Goal: Information Seeking & Learning: Learn about a topic

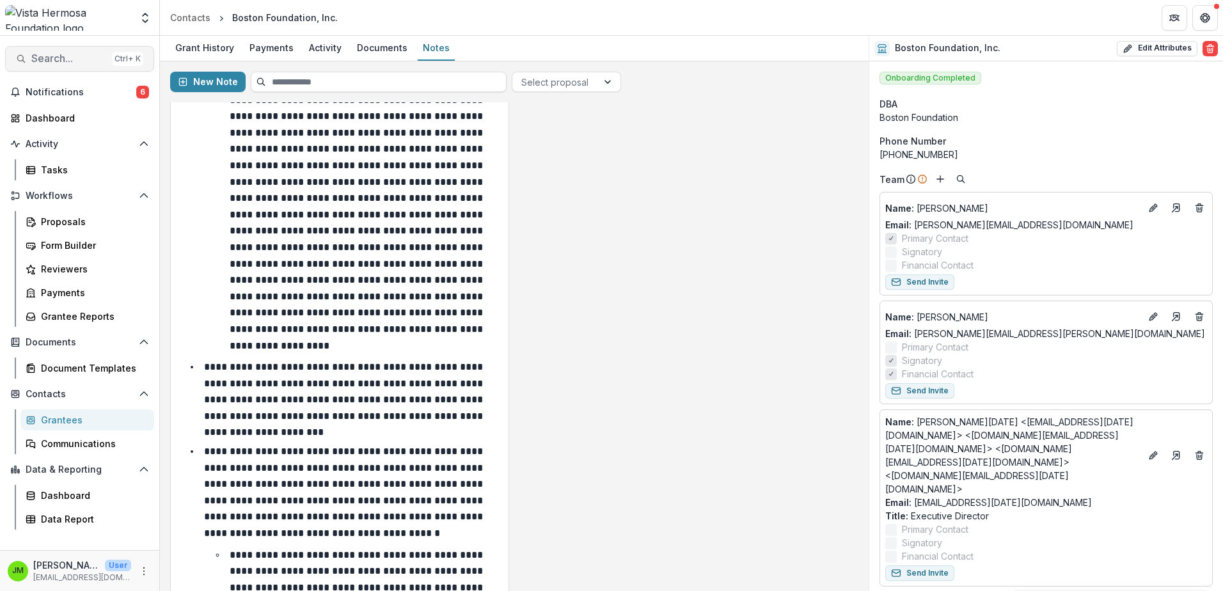
scroll to position [512, 0]
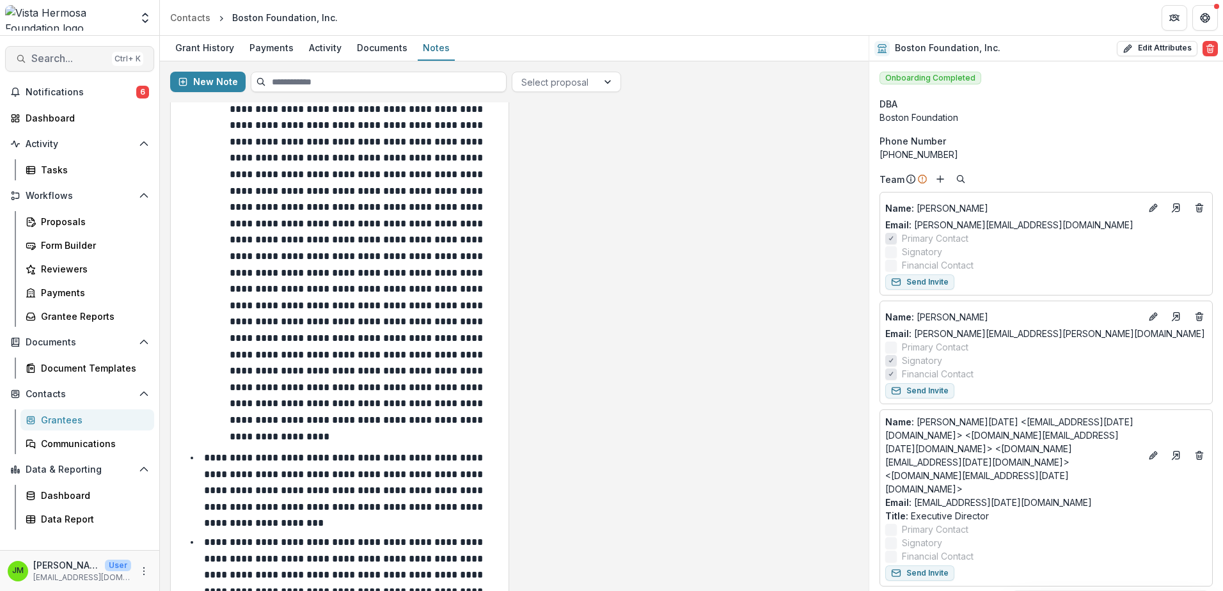
click at [81, 61] on span "Search..." at bounding box center [69, 58] width 76 height 12
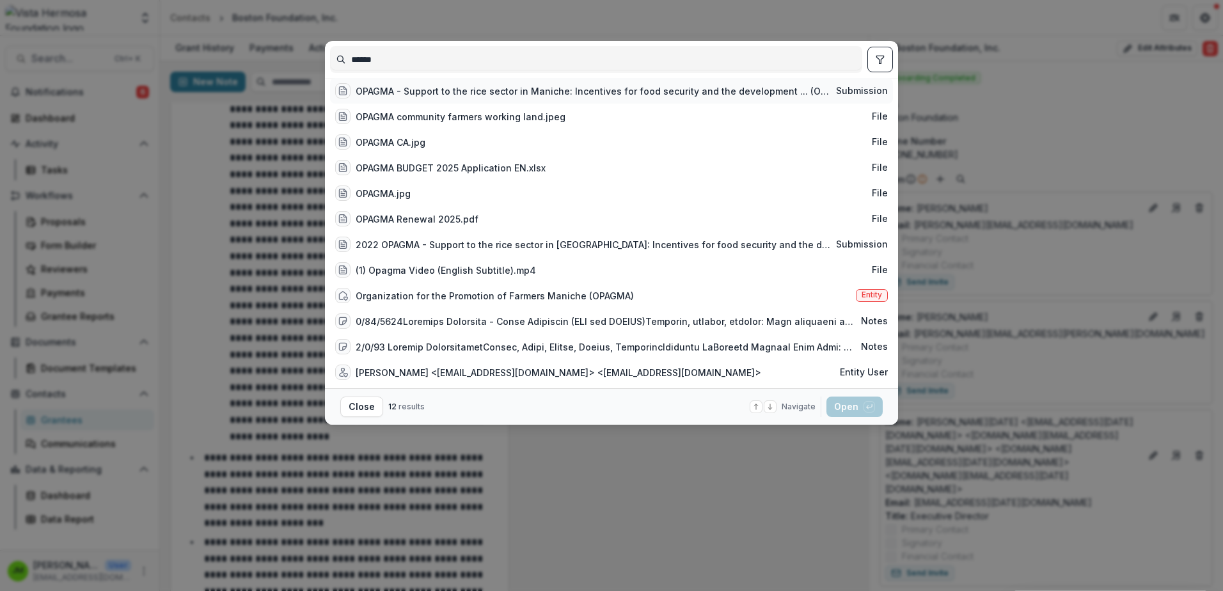
type input "******"
click at [524, 95] on div "OPAGMA - Support to the rice sector in Maniche: Incentives for food security an…" at bounding box center [593, 90] width 475 height 13
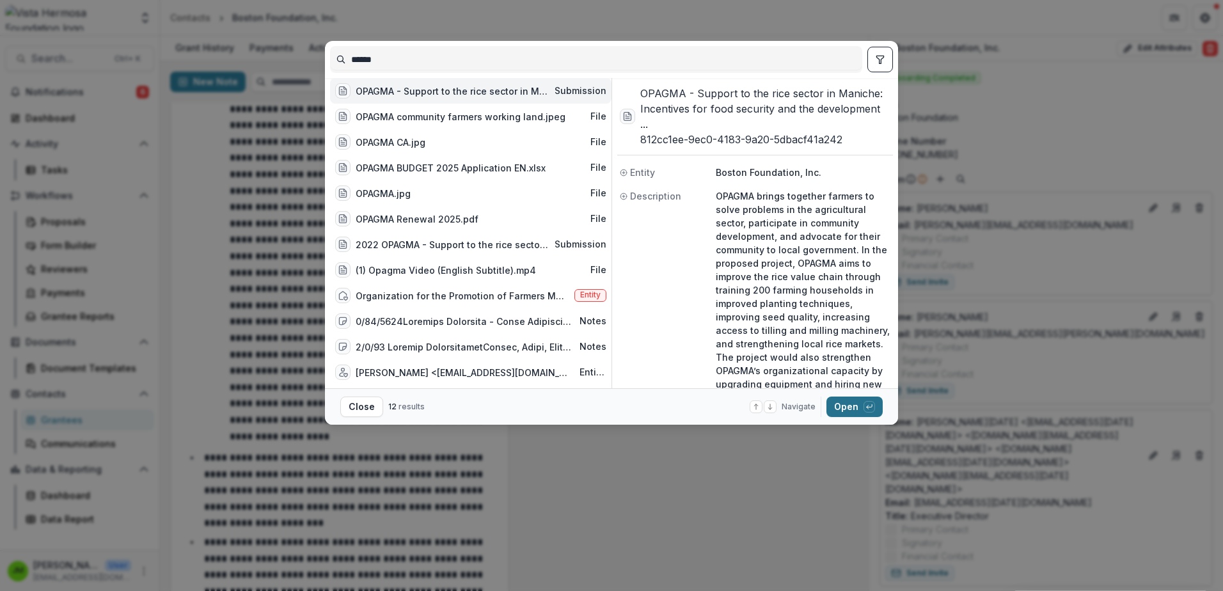
click at [847, 410] on button "Open with enter key" at bounding box center [855, 407] width 56 height 20
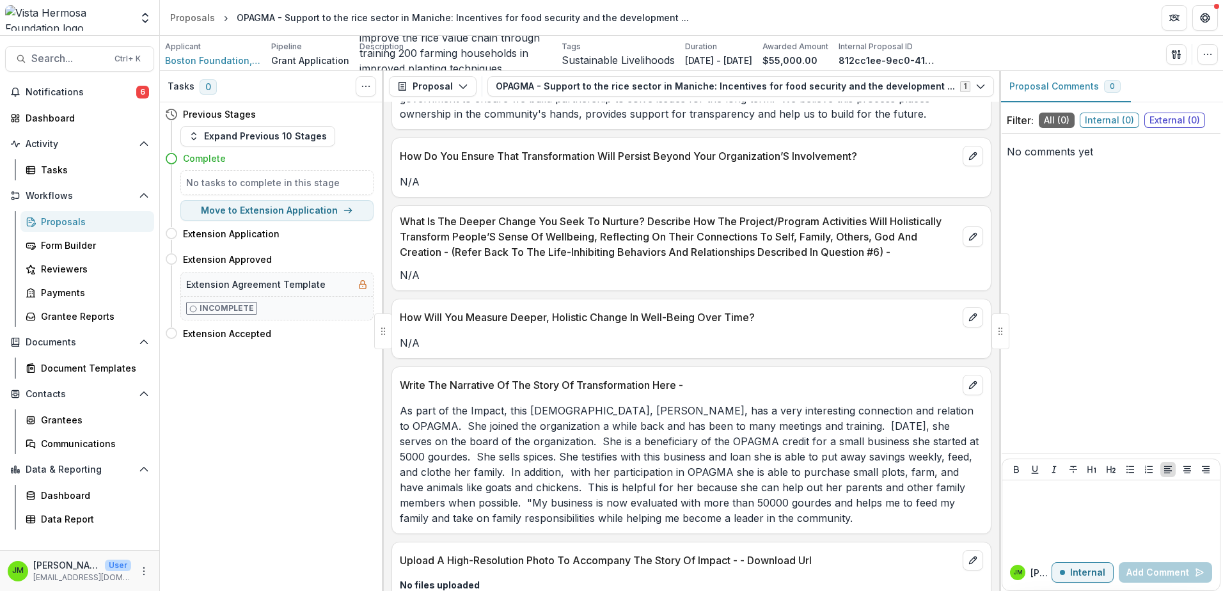
scroll to position [4266, 0]
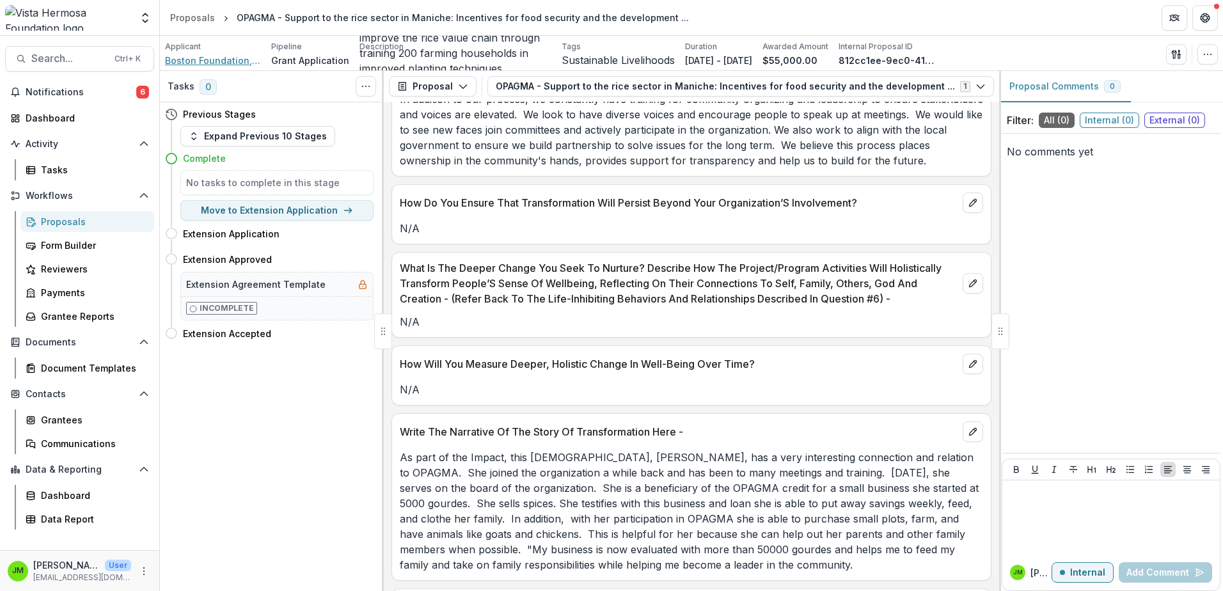
click at [207, 60] on span "Boston Foundation, Inc." at bounding box center [213, 60] width 96 height 13
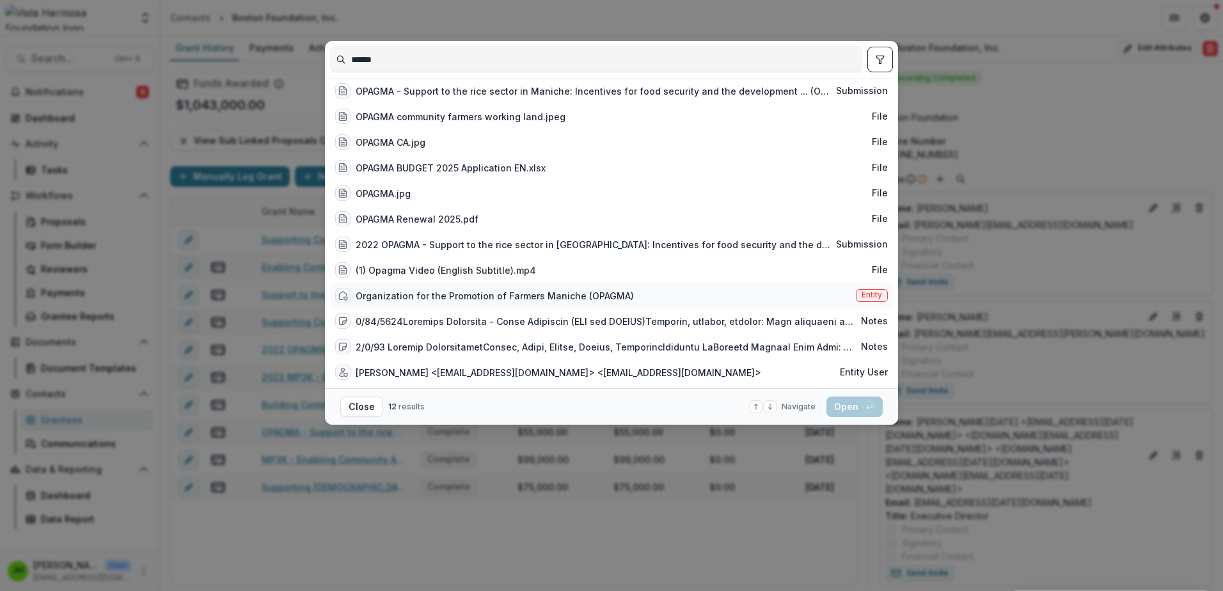
type input "******"
click at [483, 298] on div "Organization for the Promotion of Farmers Maniche (OPAGMA)" at bounding box center [495, 295] width 278 height 13
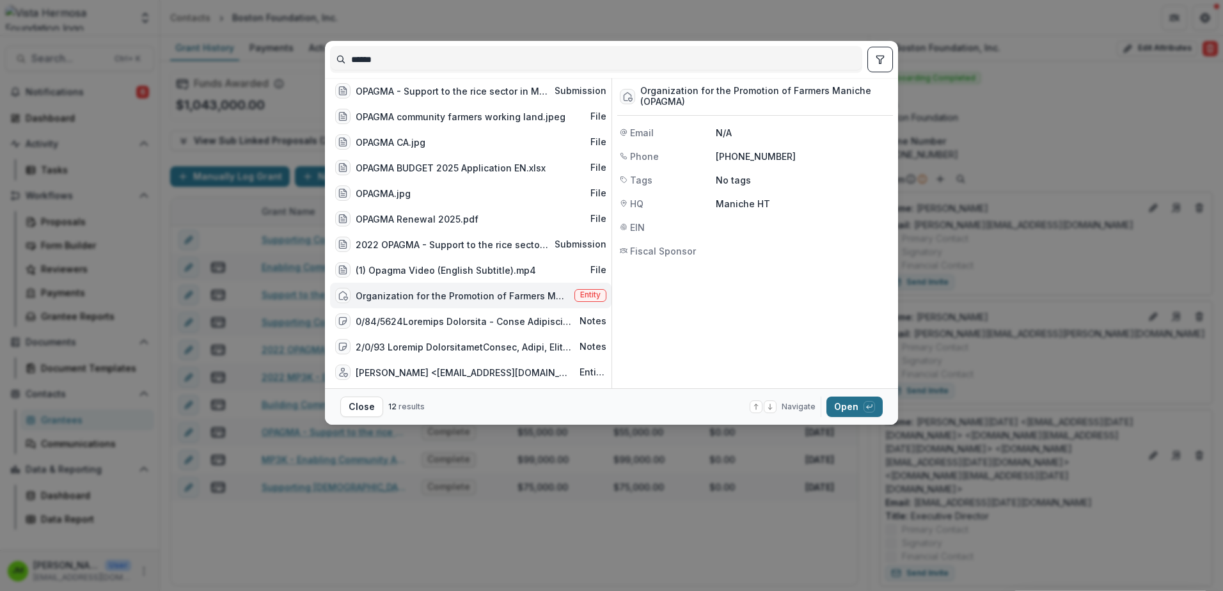
click at [849, 402] on button "Open with enter key" at bounding box center [855, 407] width 56 height 20
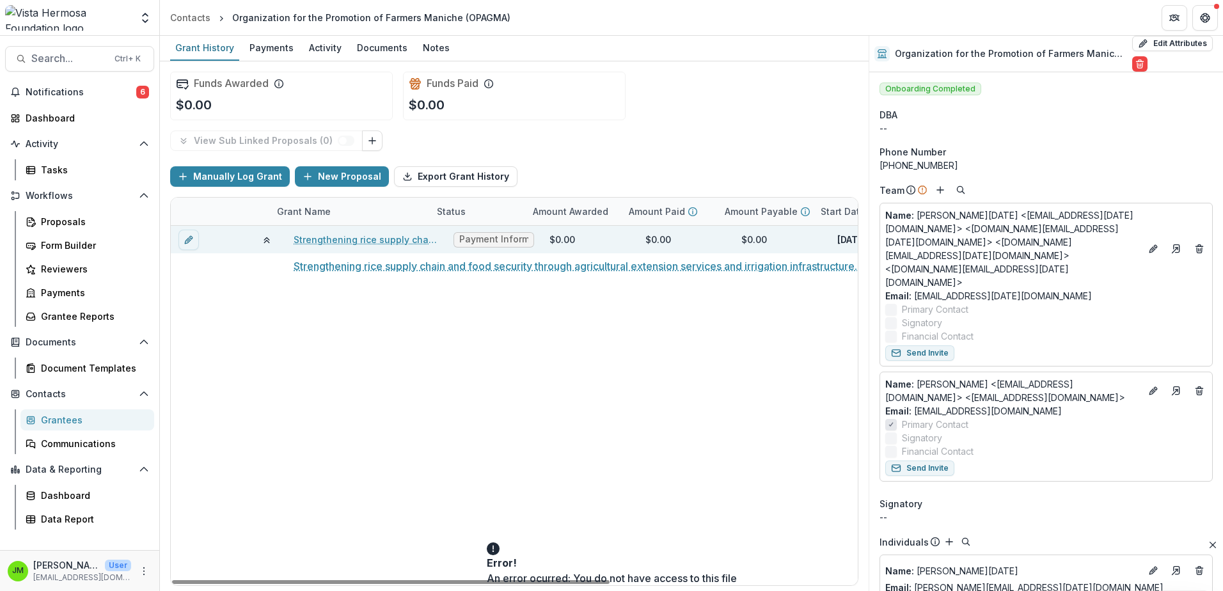
click at [392, 239] on link "Strengthening rice supply chain and food security through agricultural extensio…" at bounding box center [366, 239] width 145 height 13
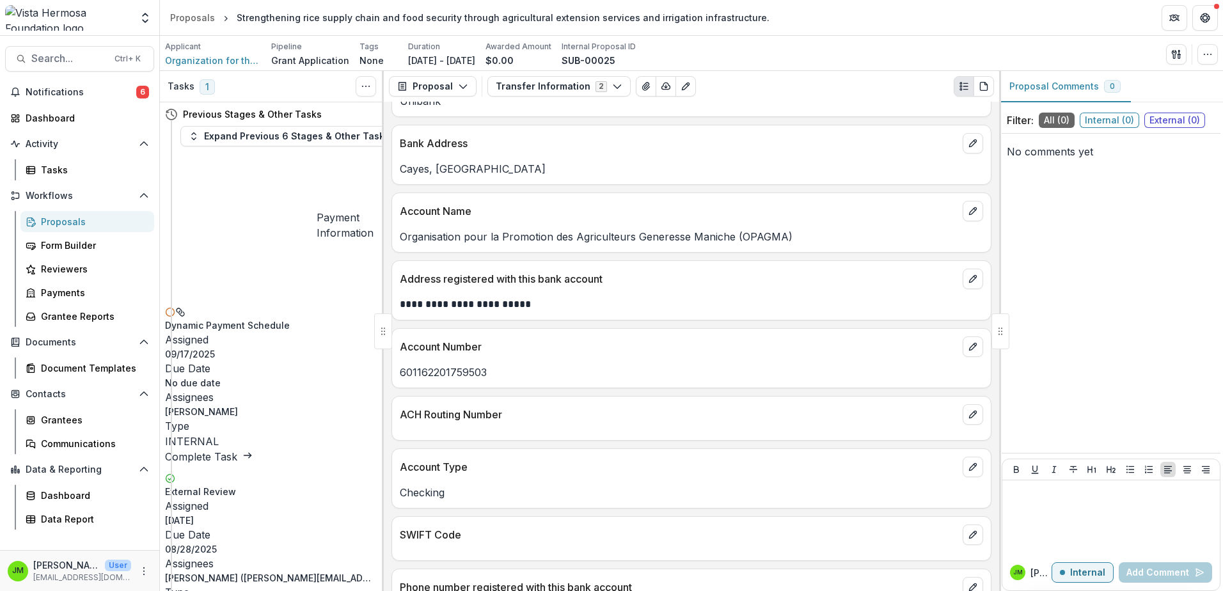
scroll to position [302, 0]
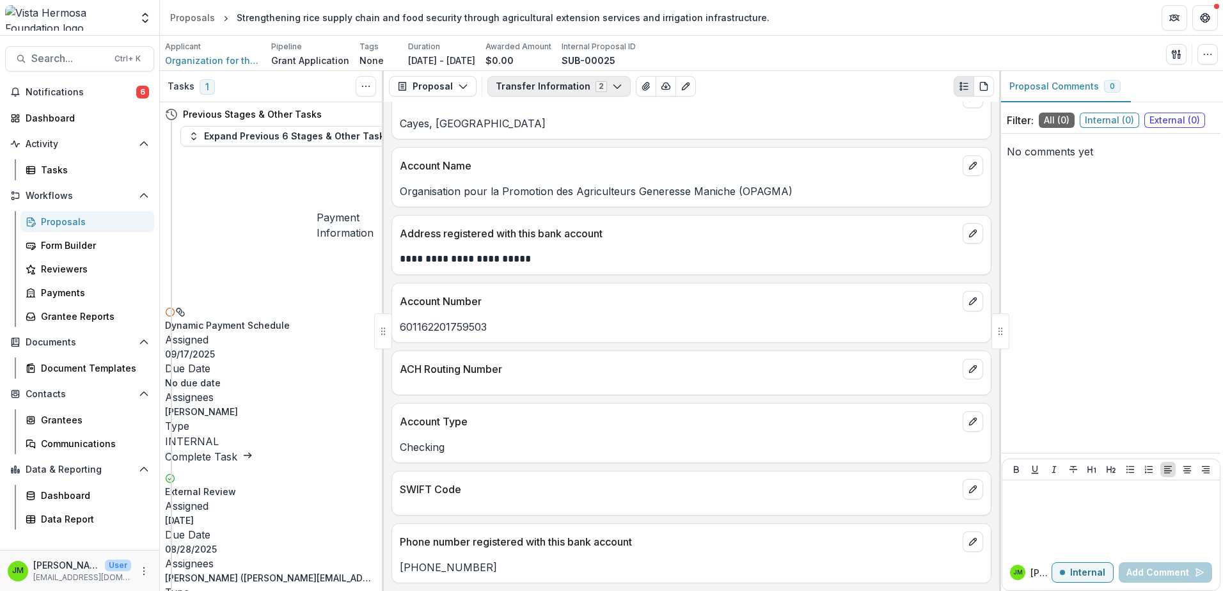
click at [599, 87] on button "Transfer Information 2" at bounding box center [559, 86] width 143 height 20
click at [79, 59] on span "Search..." at bounding box center [69, 58] width 76 height 12
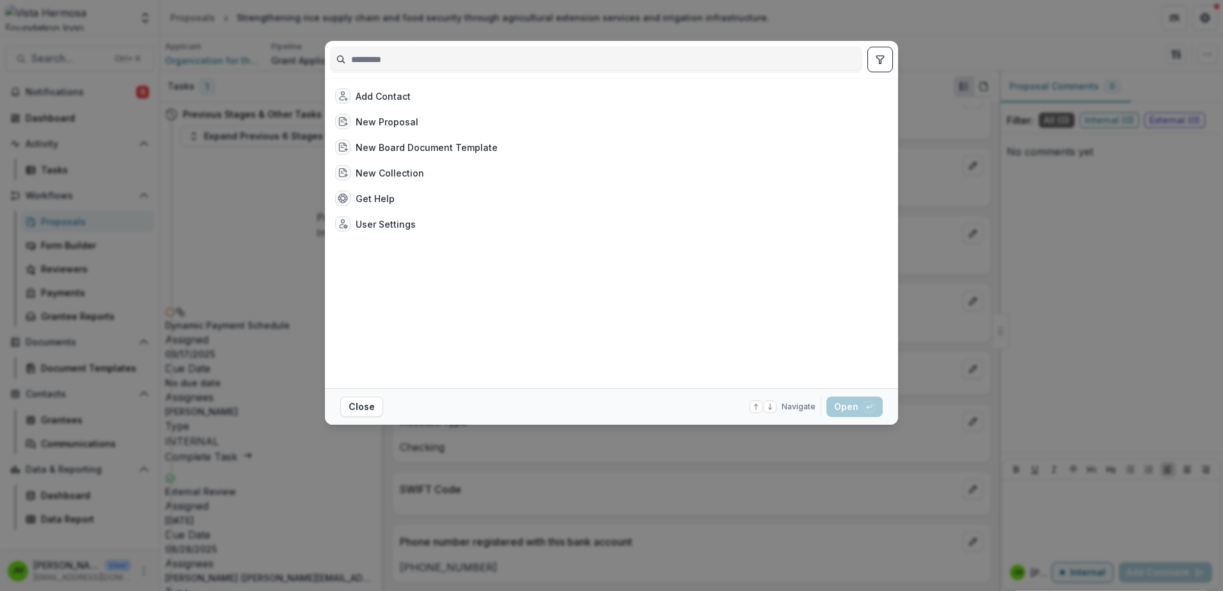
click at [404, 58] on input at bounding box center [596, 59] width 531 height 20
drag, startPoint x: 358, startPoint y: 411, endPoint x: 344, endPoint y: 408, distance: 14.3
click at [356, 411] on button "Close" at bounding box center [361, 407] width 43 height 20
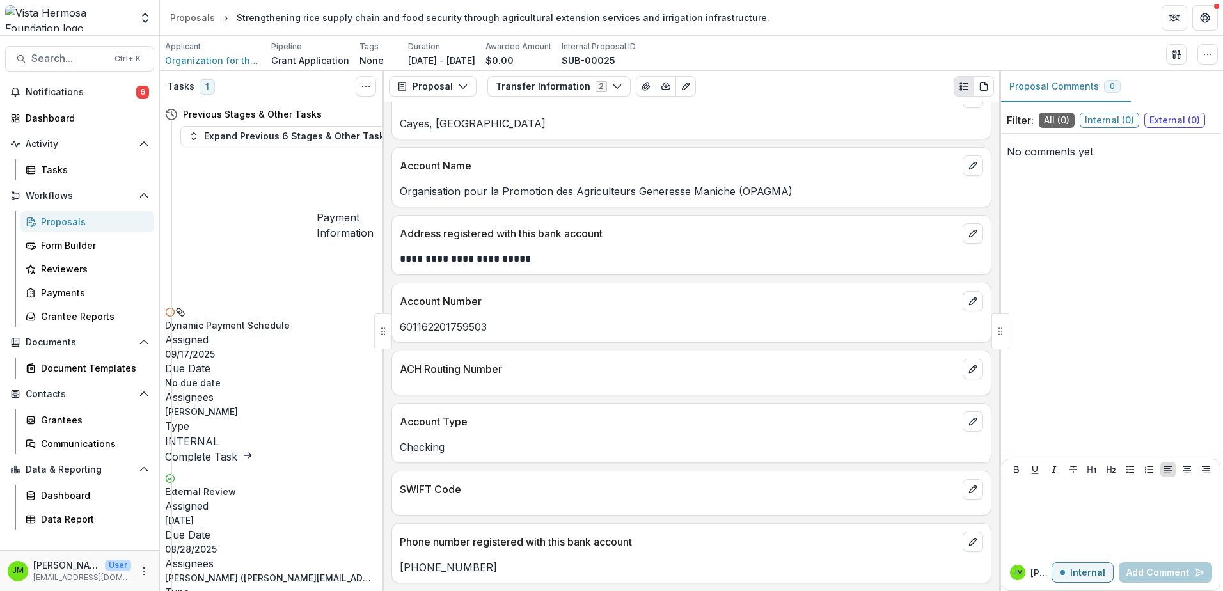
click at [834, 63] on div "Applicant Organization for the Promotion of Farmers Maniche (OPAGMA) Pipeline G…" at bounding box center [691, 54] width 1053 height 26
